Goal: Task Accomplishment & Management: Use online tool/utility

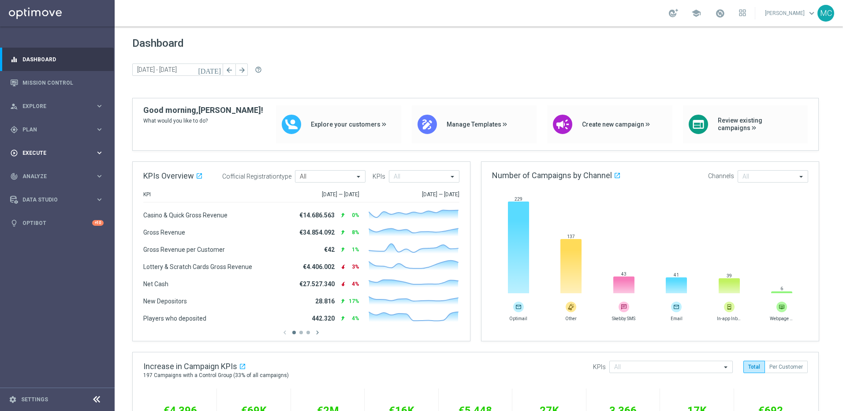
click at [63, 154] on span "Execute" at bounding box center [58, 152] width 73 height 5
click at [54, 134] on div "gps_fixed Plan keyboard_arrow_right" at bounding box center [57, 129] width 114 height 23
click at [59, 148] on link "Target Groups" at bounding box center [57, 147] width 69 height 7
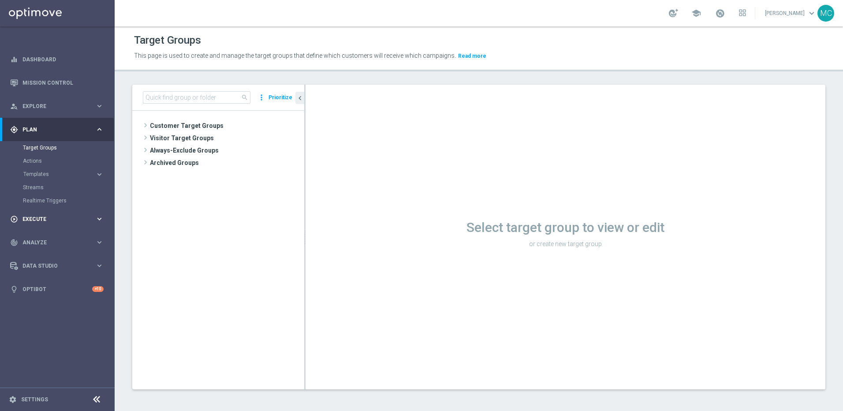
click at [51, 220] on span "Execute" at bounding box center [58, 218] width 73 height 5
click at [43, 169] on link "Campaign Builder" at bounding box center [57, 170] width 69 height 7
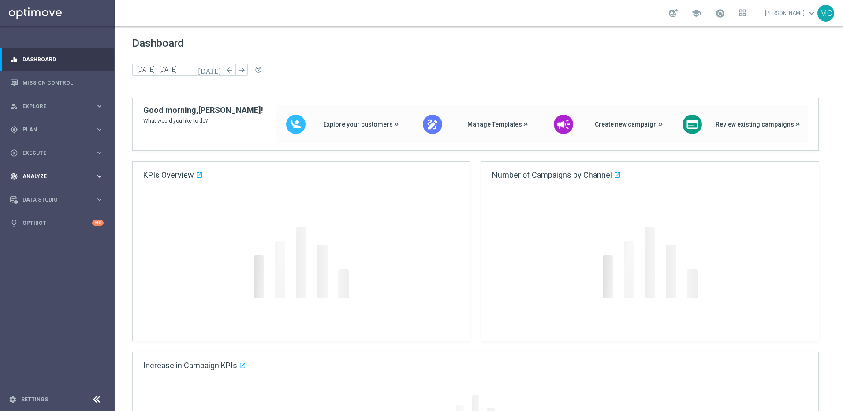
drag, startPoint x: 44, startPoint y: 150, endPoint x: 52, endPoint y: 170, distance: 21.4
click at [44, 150] on span "Execute" at bounding box center [58, 152] width 73 height 5
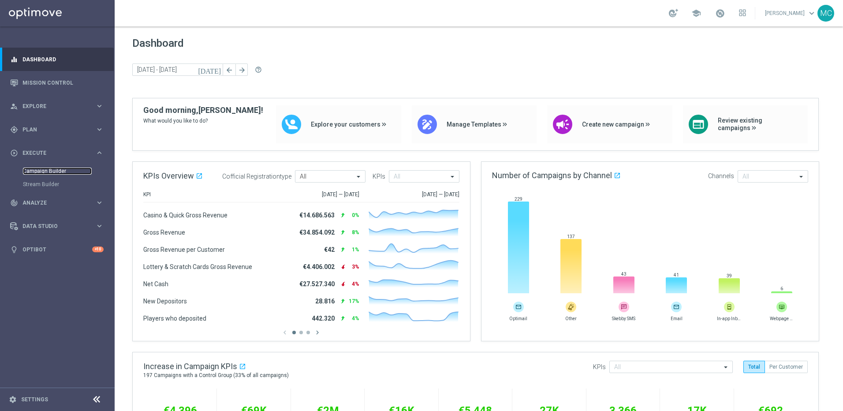
click at [50, 172] on link "Campaign Builder" at bounding box center [57, 170] width 69 height 7
click at [695, 16] on span "school" at bounding box center [696, 13] width 10 height 10
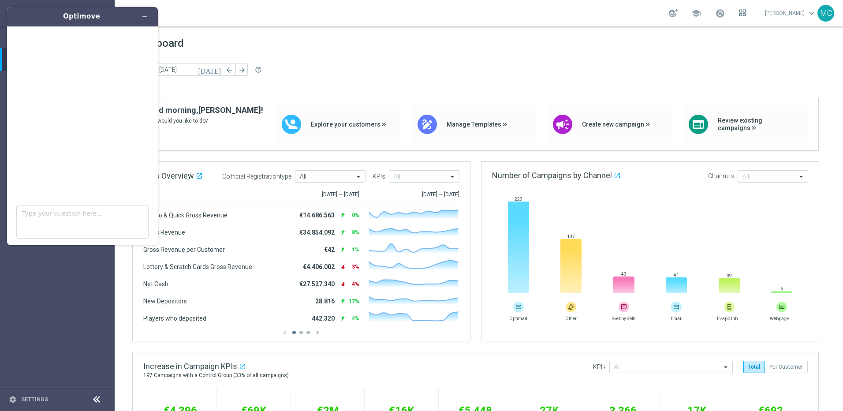
click at [743, 14] on icon at bounding box center [744, 15] width 2 height 2
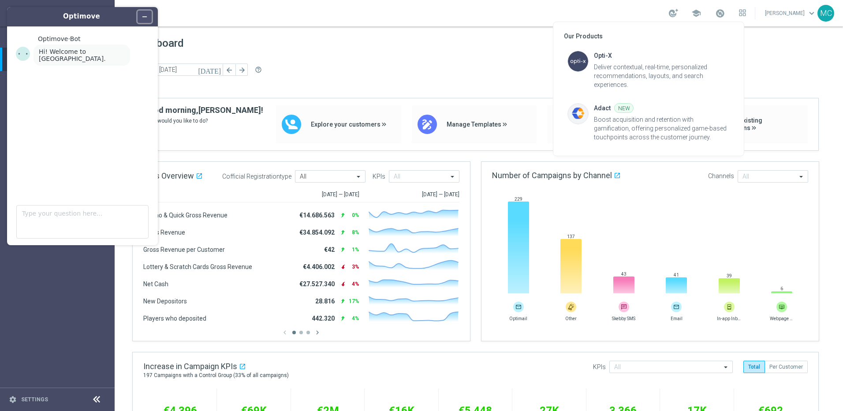
click at [148, 19] on button "Minimize widget" at bounding box center [145, 17] width 14 height 12
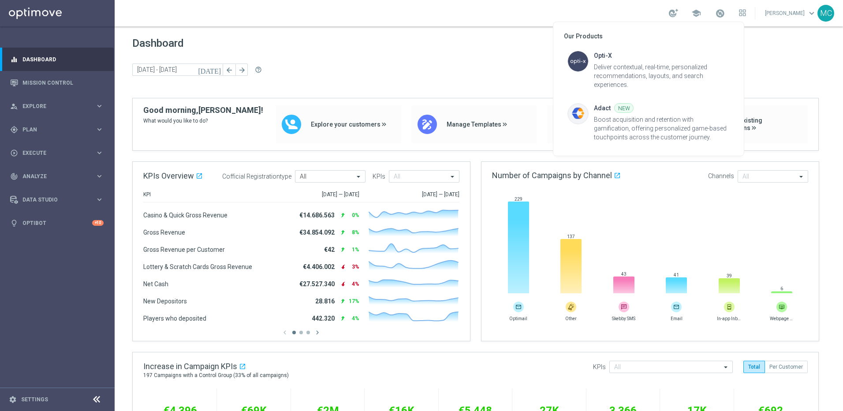
click at [745, 10] on div at bounding box center [421, 205] width 843 height 411
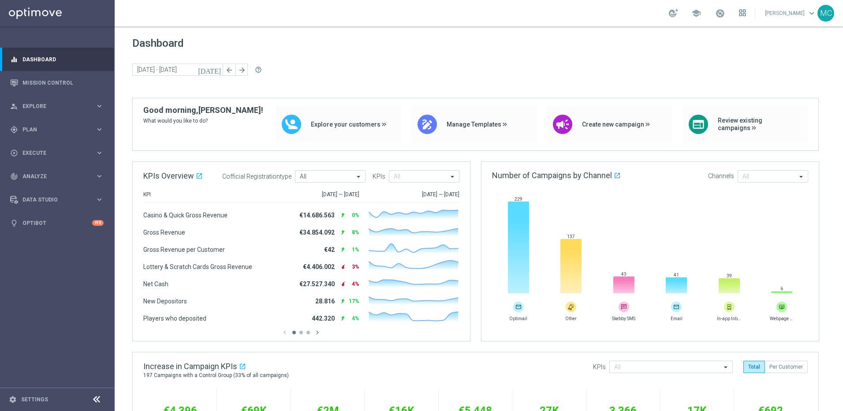
click at [743, 11] on icon at bounding box center [742, 12] width 7 height 7
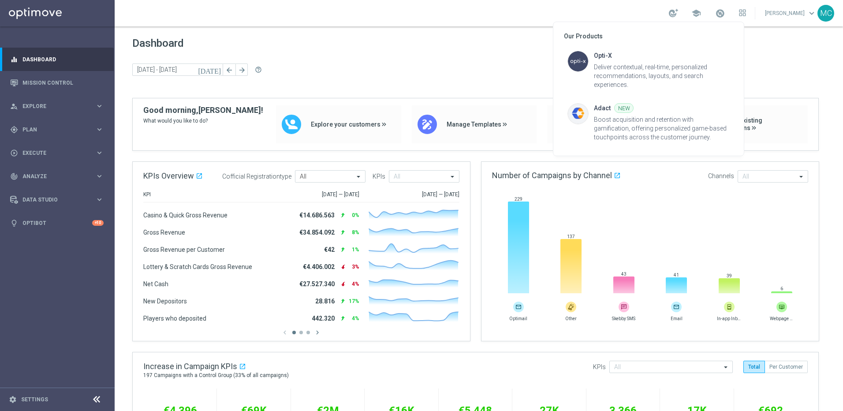
click at [783, 15] on div at bounding box center [421, 205] width 843 height 411
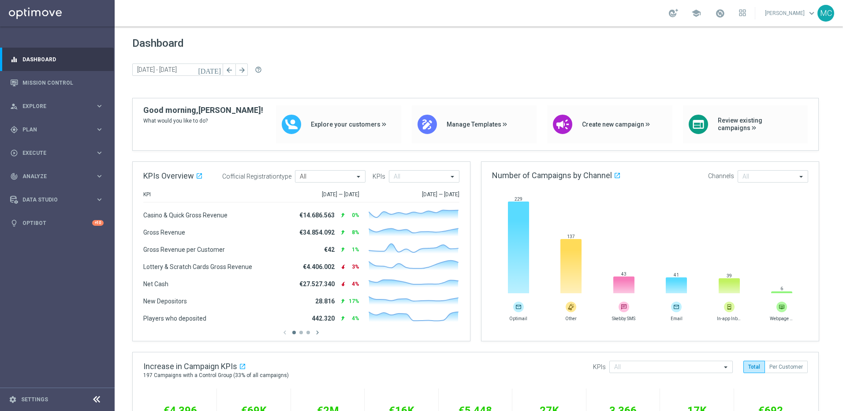
click at [784, 15] on link "Matteo Ciccarese keyboard_arrow_down" at bounding box center [790, 13] width 53 height 13
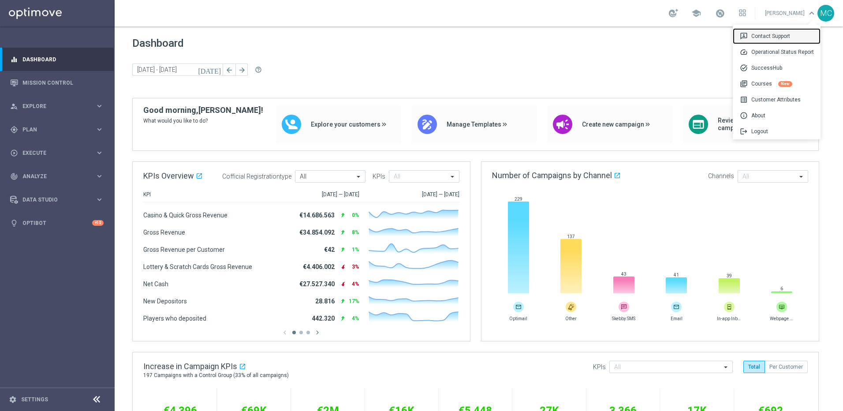
click at [766, 36] on div "3p Contact Support" at bounding box center [777, 36] width 88 height 16
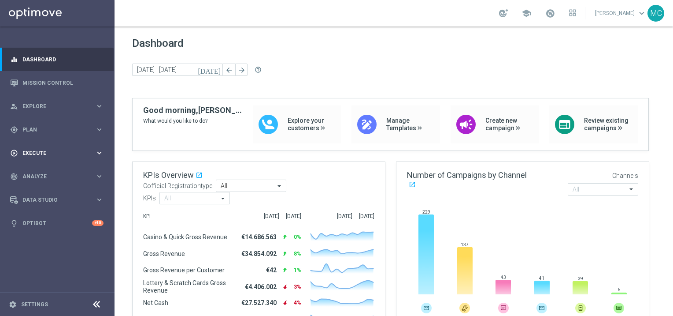
click at [42, 154] on span "Execute" at bounding box center [58, 152] width 73 height 5
click at [45, 172] on link "Campaign Builder" at bounding box center [57, 170] width 69 height 7
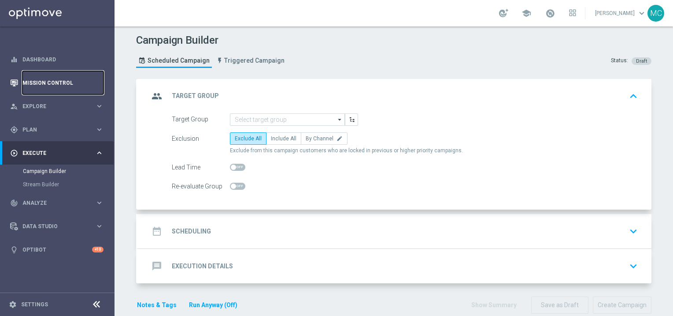
click at [36, 85] on link "Mission Control" at bounding box center [62, 82] width 81 height 23
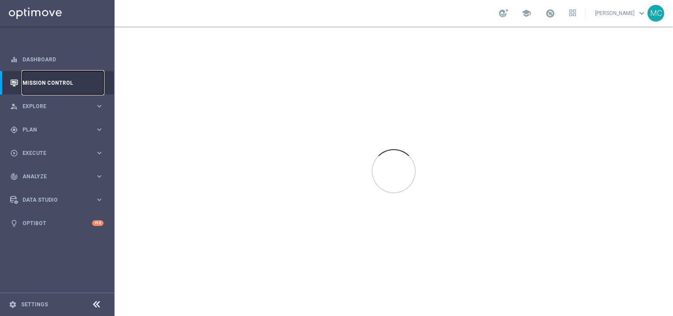
click at [36, 85] on link "Mission Control" at bounding box center [62, 82] width 81 height 23
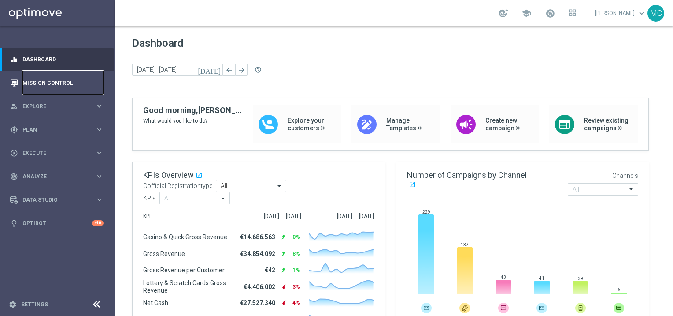
click at [51, 83] on link "Mission Control" at bounding box center [62, 82] width 81 height 23
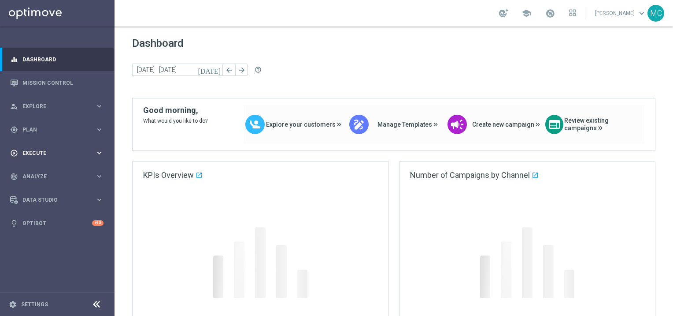
click at [41, 149] on div "play_circle_outline Execute" at bounding box center [52, 153] width 85 height 8
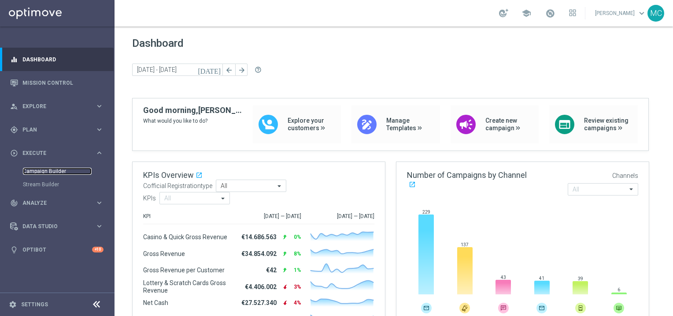
click at [71, 169] on link "Campaign Builder" at bounding box center [57, 170] width 69 height 7
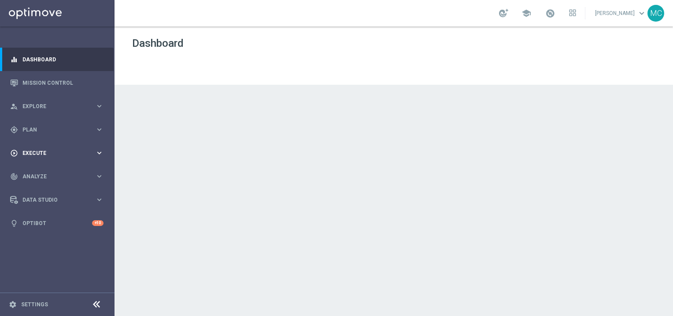
click at [39, 160] on div "play_circle_outline Execute keyboard_arrow_right" at bounding box center [57, 152] width 114 height 23
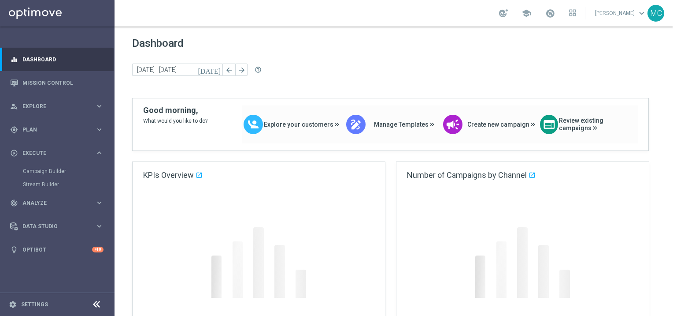
click at [36, 166] on div "Campaign Builder" at bounding box center [68, 170] width 91 height 13
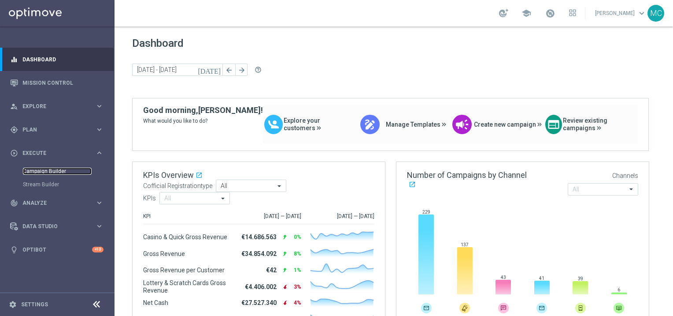
click at [33, 169] on link "Campaign Builder" at bounding box center [57, 170] width 69 height 7
